Goal: Information Seeking & Learning: Learn about a topic

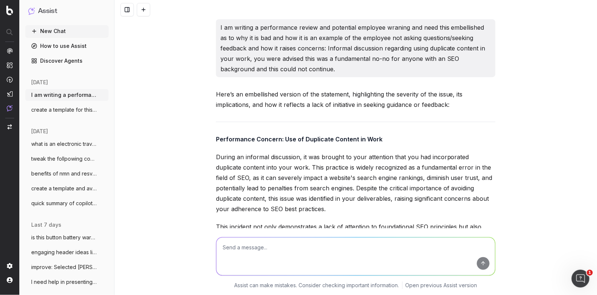
scroll to position [9385, 0]
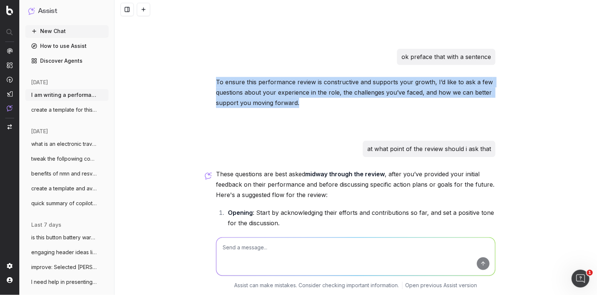
click at [140, 10] on button at bounding box center [143, 9] width 13 height 13
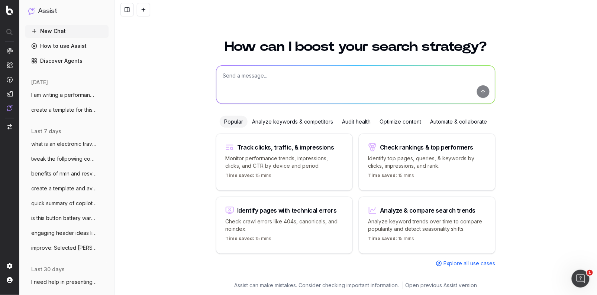
click at [242, 83] on textarea at bounding box center [355, 85] width 279 height 38
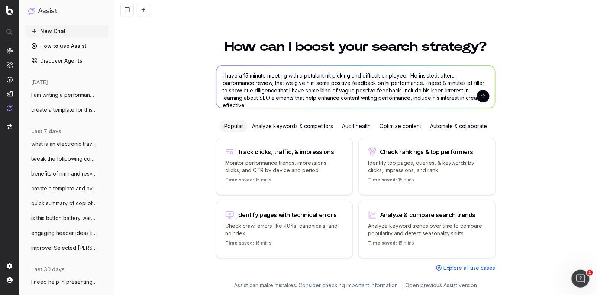
scroll to position [4, 0]
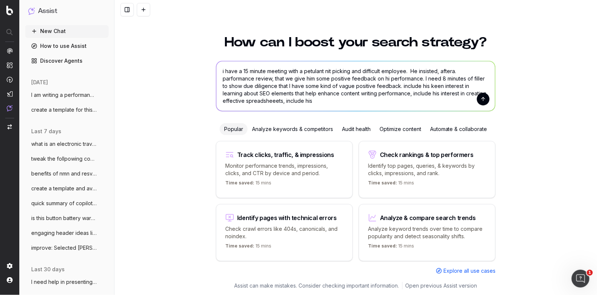
click at [407, 71] on textarea "i have a 15 minute meeting with a petulant nit picking and difficult employee. …" at bounding box center [355, 86] width 279 height 50
click at [288, 80] on textarea "i have a 15 minute meeting with a petulant nit picking and difficult employee w…" at bounding box center [355, 86] width 279 height 50
click at [431, 101] on textarea "i have a 15 minute meeting with a petulant nit picking and difficult employee w…" at bounding box center [355, 86] width 279 height 50
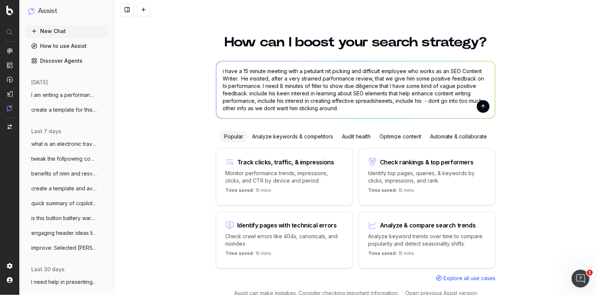
drag, startPoint x: 351, startPoint y: 110, endPoint x: 246, endPoint y: 106, distance: 104.9
click at [246, 106] on textarea "i have a 15 minute meeting with a petulant nit picking and difficult employee w…" at bounding box center [355, 89] width 279 height 57
click at [383, 101] on textarea "i have a 15 minute meeting with a petulant nit picking and difficult employee w…" at bounding box center [355, 89] width 279 height 57
drag, startPoint x: 418, startPoint y: 100, endPoint x: 391, endPoint y: 102, distance: 26.9
click at [391, 102] on textarea "i have a 15 minute meeting with a petulant nit picking and difficult employee w…" at bounding box center [355, 89] width 279 height 57
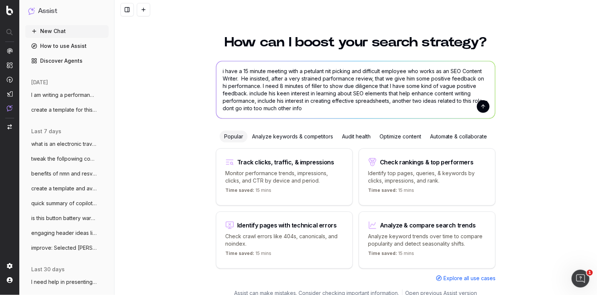
type textarea "i have a 15 minute meeting with a petulant nit picking and difficult employee w…"
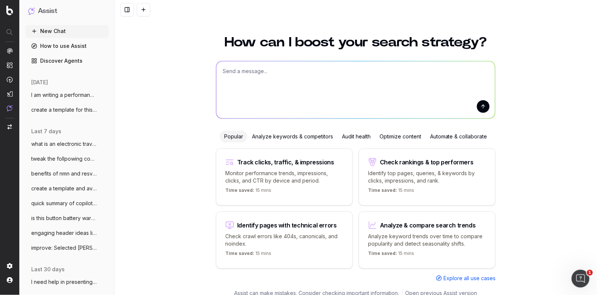
scroll to position [0, 0]
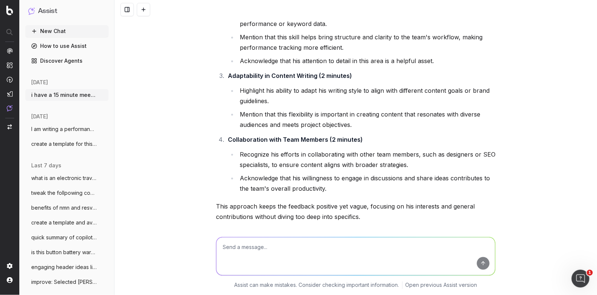
scroll to position [248, 0]
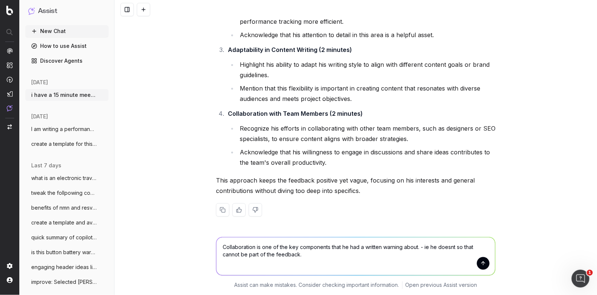
type textarea "Collaboration is one of the key components that he had a written warning about.…"
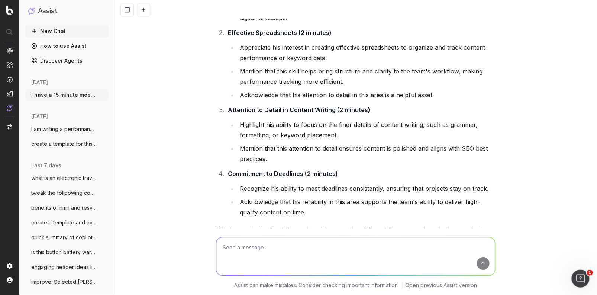
scroll to position [611, 0]
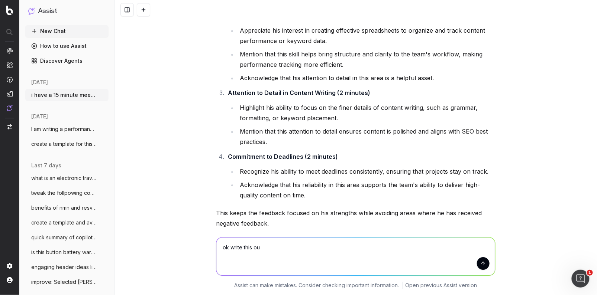
type textarea "ok write this out"
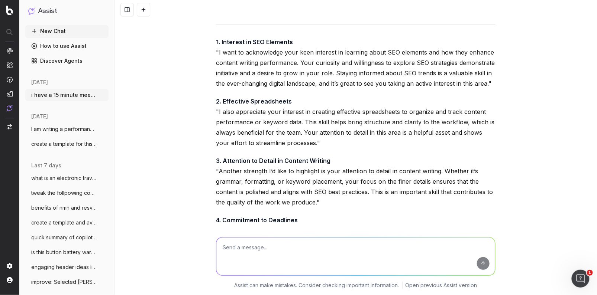
scroll to position [898, 0]
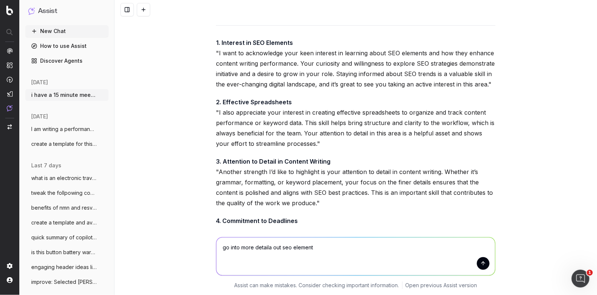
type textarea "go into more detaila out seo elements"
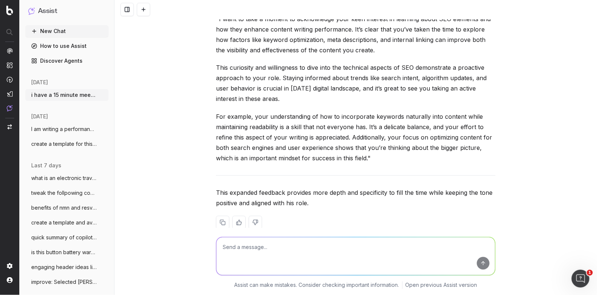
scroll to position [1279, 0]
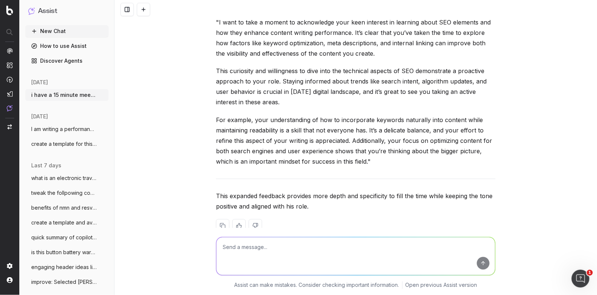
click at [251, 250] on textarea at bounding box center [355, 257] width 279 height 38
type textarea "p"
type textarea "ok do the same kind of detailed approach to all points"
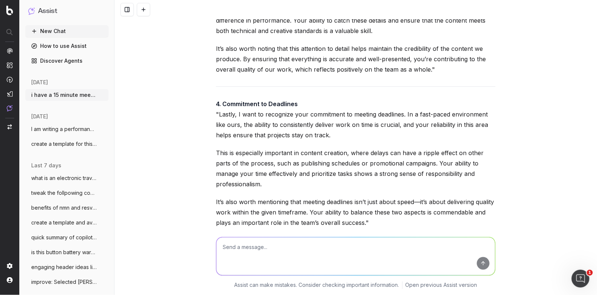
scroll to position [1986, 0]
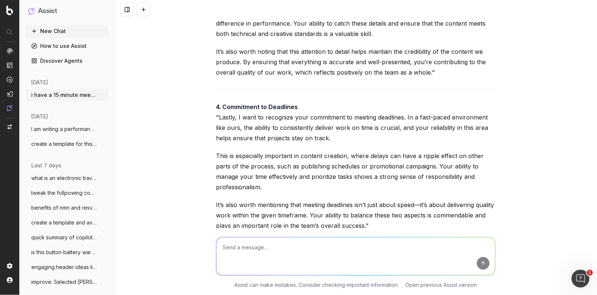
click at [240, 254] on textarea at bounding box center [355, 257] width 279 height 38
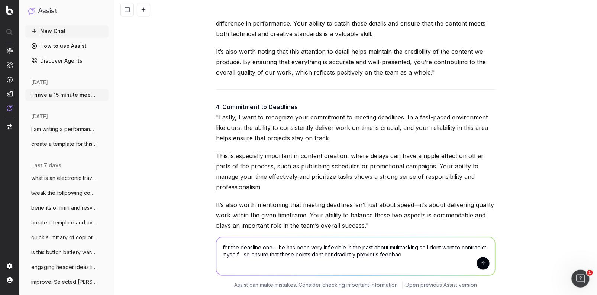
type textarea "for the deasline one. - he has been very inflexible in the past about multitask…"
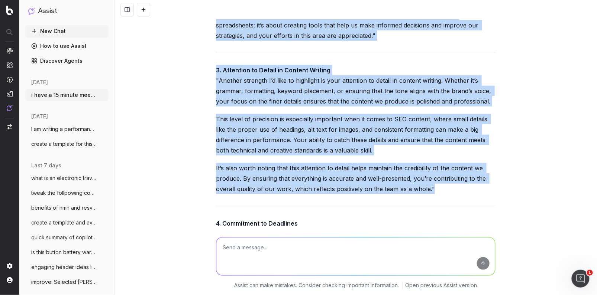
scroll to position [1868, 0]
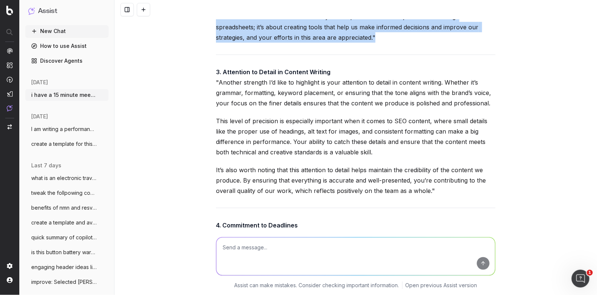
drag, startPoint x: 296, startPoint y: 62, endPoint x: 337, endPoint y: 52, distance: 42.1
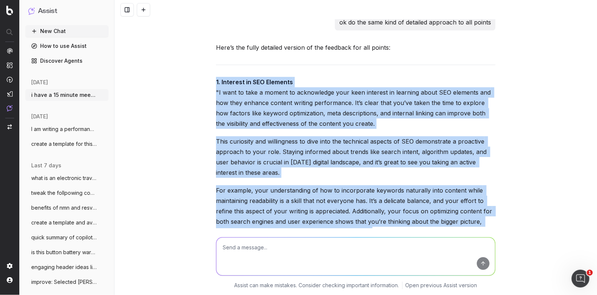
drag, startPoint x: 389, startPoint y: 172, endPoint x: 213, endPoint y: 85, distance: 195.9
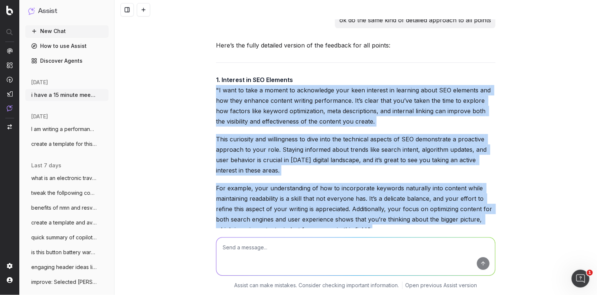
copy div ""L ipsu do sita c adipis el seddoeiusmo temp inci utlabore et dolorema aliqu EN…"
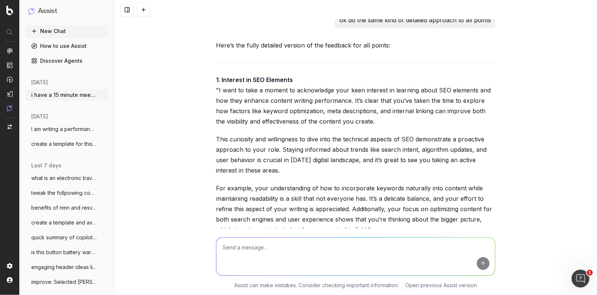
click at [243, 251] on textarea at bounding box center [355, 257] width 279 height 38
type textarea "if it is 2pm in [GEOGRAPHIC_DATA] what time is it in [GEOGRAPHIC_DATA]"
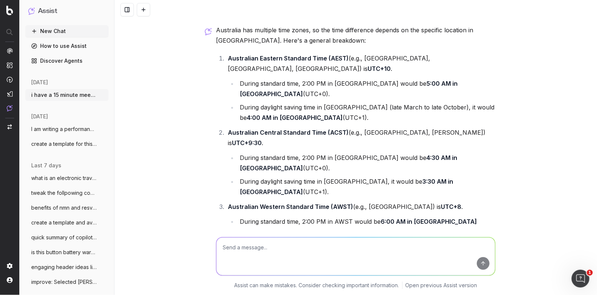
scroll to position [2587, 0]
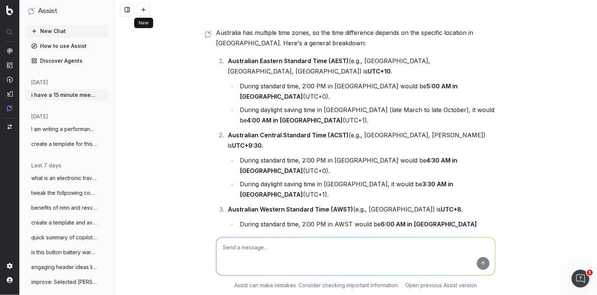
click at [144, 10] on button at bounding box center [143, 9] width 13 height 13
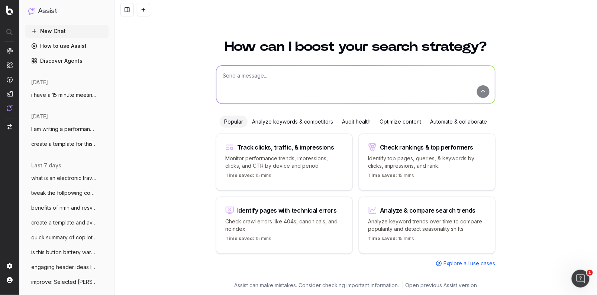
click at [234, 82] on textarea at bounding box center [355, 85] width 279 height 38
type textarea "short courses to upskill seo contnrt writers in [GEOGRAPHIC_DATA] [GEOGRAPHIC_D…"
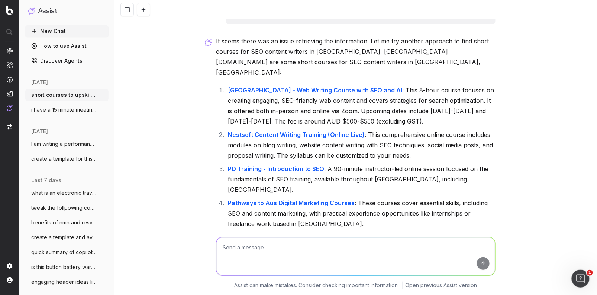
scroll to position [9, 0]
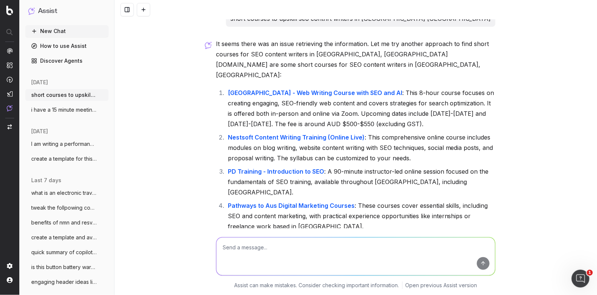
click at [323, 89] on link "[GEOGRAPHIC_DATA] - Web Writing Course with SEO and AI" at bounding box center [315, 92] width 174 height 7
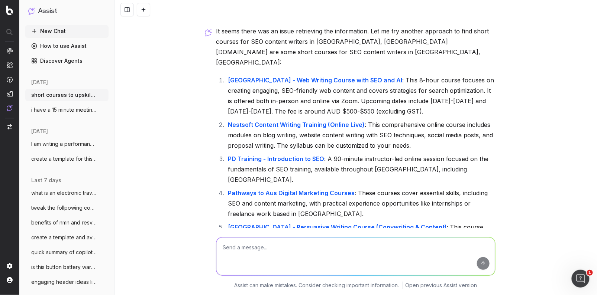
scroll to position [0, 0]
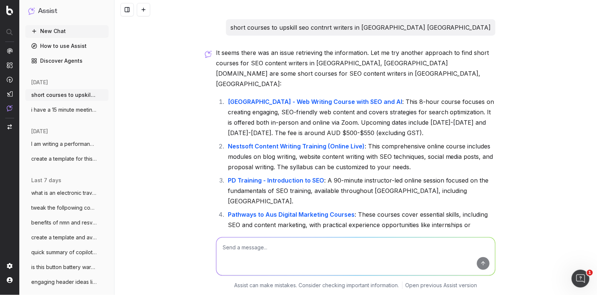
click at [249, 250] on textarea at bounding box center [355, 257] width 279 height 38
click at [422, 249] on textarea "steps to sub editing success for seo content writers - how long should a sub-ed…" at bounding box center [355, 257] width 279 height 38
type textarea "steps to sub editing success for seo content writers - how long should a sub-ed…"
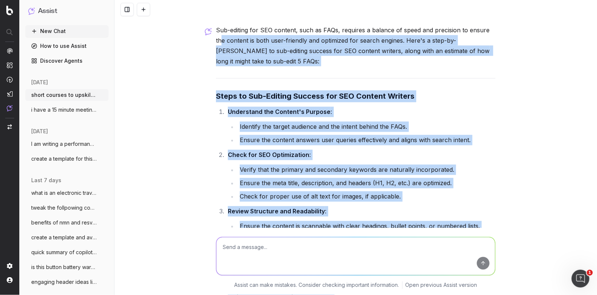
scroll to position [362, 0]
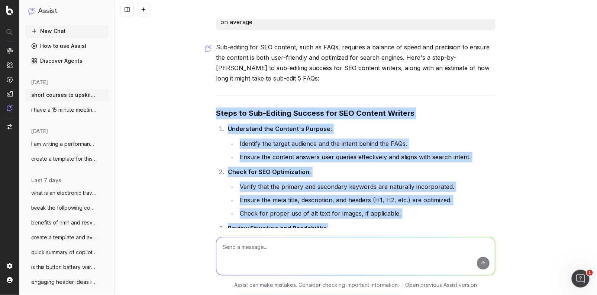
drag, startPoint x: 368, startPoint y: 199, endPoint x: 214, endPoint y: 79, distance: 195.1
click at [214, 79] on div "short courses to upskill seo contnrt writers in [GEOGRAPHIC_DATA] [GEOGRAPHIC_D…" at bounding box center [355, 163] width 285 height 1012
copy div "Steps to Sub-Editing Success for SEO Content Writers Understand the Content's P…"
